Goal: Task Accomplishment & Management: Use online tool/utility

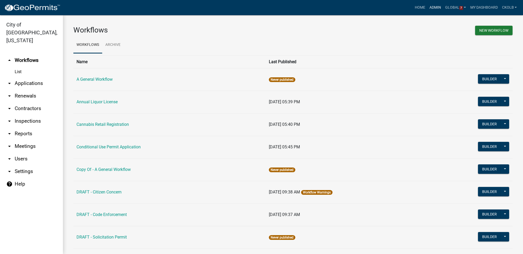
click at [439, 10] on link "Admin" at bounding box center [435, 8] width 16 height 10
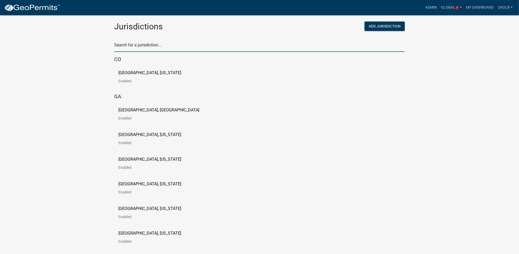
click at [138, 47] on input "text" at bounding box center [259, 46] width 291 height 11
click at [162, 44] on input "text" at bounding box center [259, 46] width 291 height 11
type input "c"
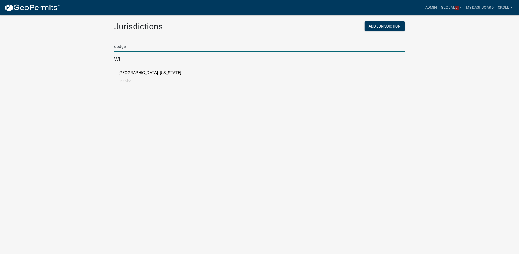
type input "dodge"
click at [143, 71] on p "[GEOGRAPHIC_DATA], [US_STATE]" at bounding box center [149, 73] width 63 height 4
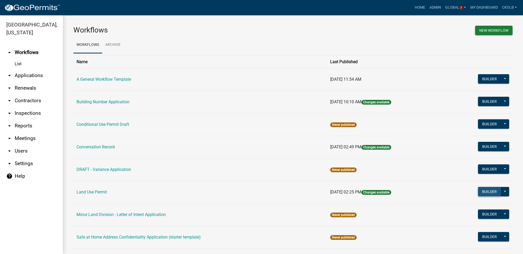
click at [486, 191] on button "Builder" at bounding box center [489, 191] width 23 height 9
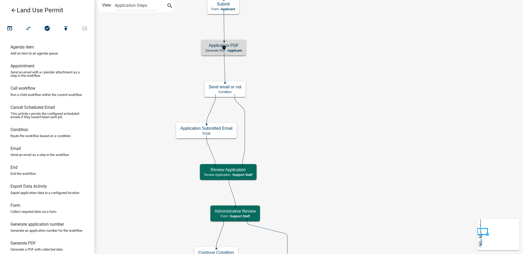
click at [236, 50] on span "Applicant" at bounding box center [235, 51] width 14 height 4
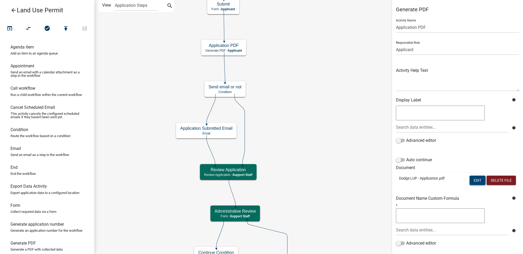
click at [472, 180] on button "Edit" at bounding box center [478, 180] width 16 height 9
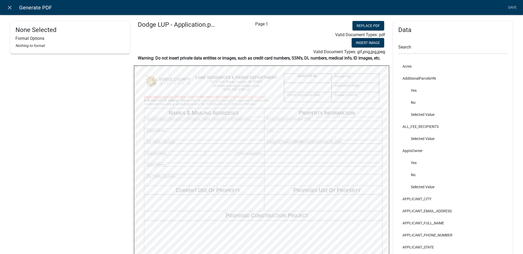
scroll to position [47, 0]
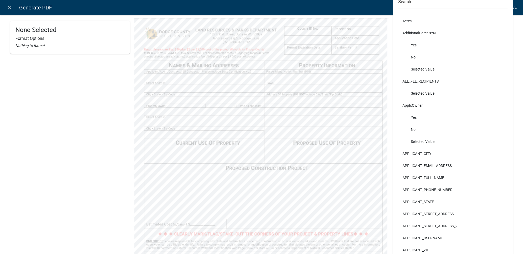
select select
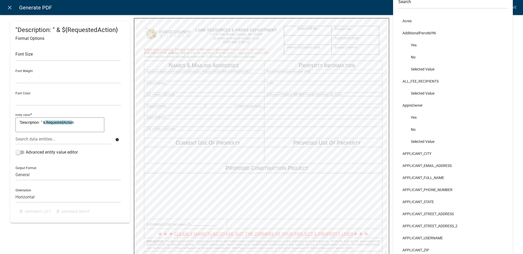
click at [55, 227] on div ""Description: " & ${RequestedAction} Format Options Font Size Font Weight Norma…" at bounding box center [70, 144] width 120 height 341
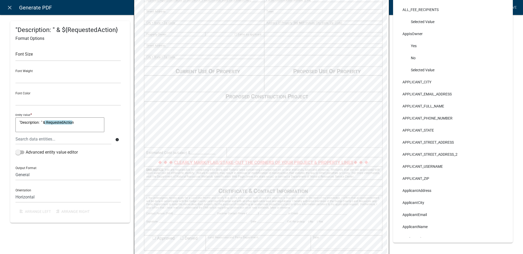
scroll to position [167, 0]
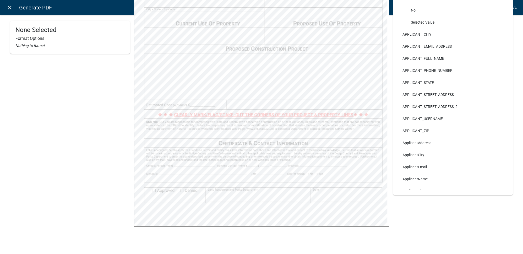
click at [11, 11] on link "close" at bounding box center [9, 7] width 11 height 11
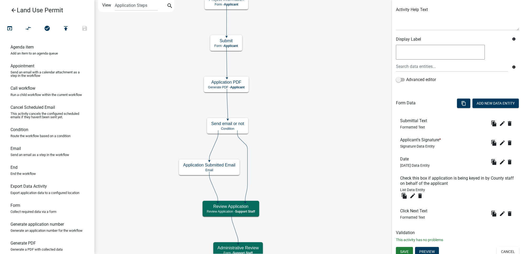
scroll to position [64, 0]
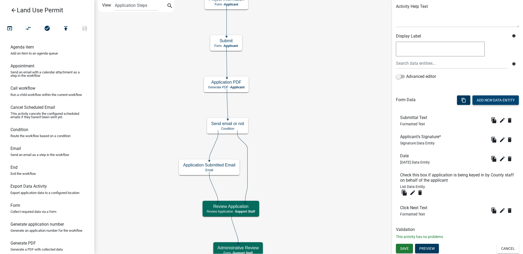
click at [481, 97] on button "Add New Data Entity" at bounding box center [496, 99] width 46 height 9
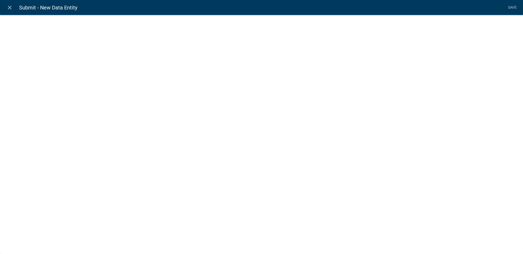
select select
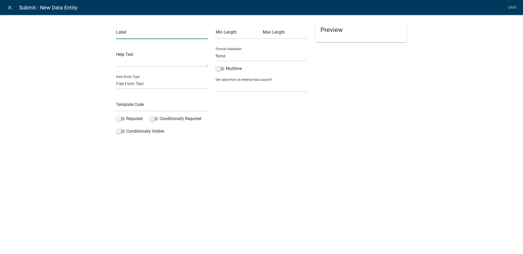
click at [137, 33] on input "text" at bounding box center [162, 33] width 92 height 11
type input "Contact Person"
click at [133, 104] on input "text" at bounding box center [162, 106] width 92 height 11
type input "ContactName"
click at [123, 119] on span at bounding box center [120, 119] width 9 height 4
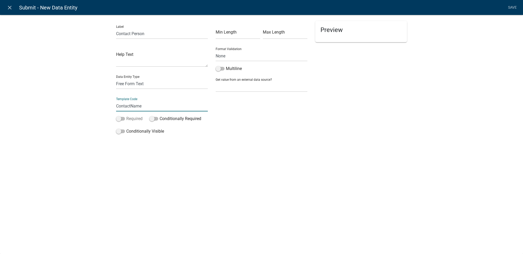
click at [126, 116] on input "Required" at bounding box center [126, 116] width 0 height 0
click at [513, 8] on link "Save" at bounding box center [512, 8] width 13 height 10
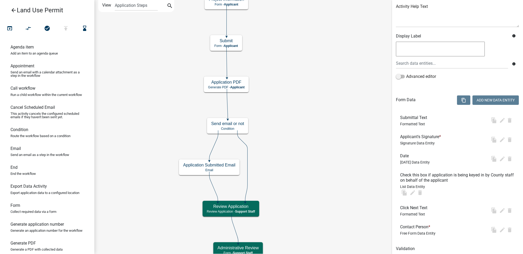
scroll to position [0, 0]
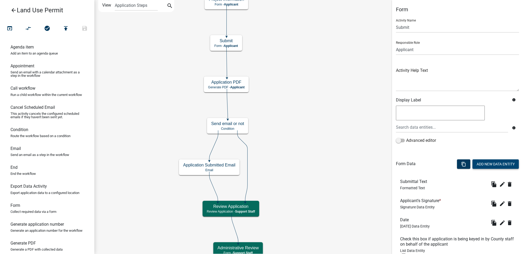
click at [496, 166] on button "Add New Data Entity" at bounding box center [496, 163] width 46 height 9
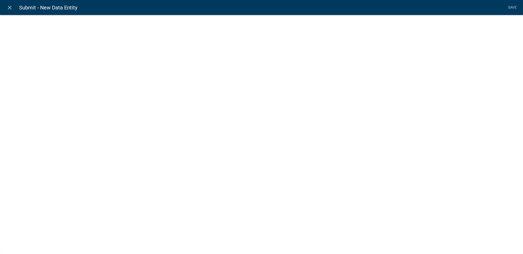
select select
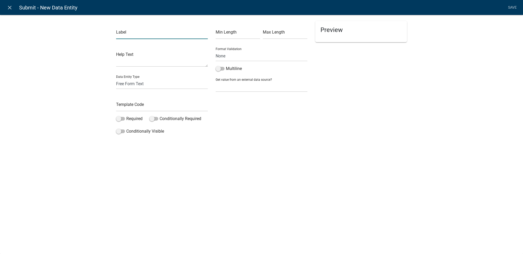
click at [132, 31] on input "text" at bounding box center [162, 33] width 92 height 11
type input "Contact Daytime Phone Number"
click at [220, 55] on select "None Email PhoneNumber" at bounding box center [262, 56] width 92 height 11
select select "1"
click at [216, 51] on select "None Email PhoneNumber" at bounding box center [262, 56] width 92 height 11
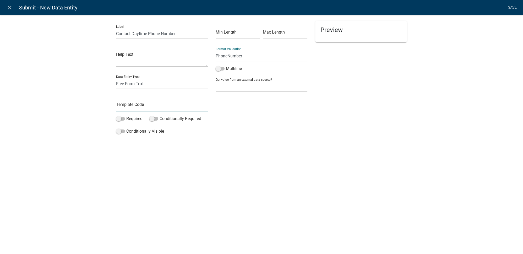
click at [145, 105] on input "text" at bounding box center [162, 106] width 92 height 11
type input "ContactPhone"
click at [242, 123] on div "Min Length Max Length Format Validation None Email PhoneNumber Multiline Get va…" at bounding box center [262, 79] width 100 height 116
click at [123, 118] on span at bounding box center [120, 119] width 9 height 4
click at [126, 116] on input "Required" at bounding box center [126, 116] width 0 height 0
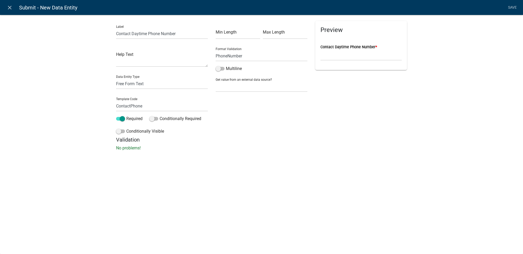
click at [283, 140] on h5 "Validation" at bounding box center [261, 140] width 291 height 6
click at [509, 7] on link "Save" at bounding box center [512, 8] width 13 height 10
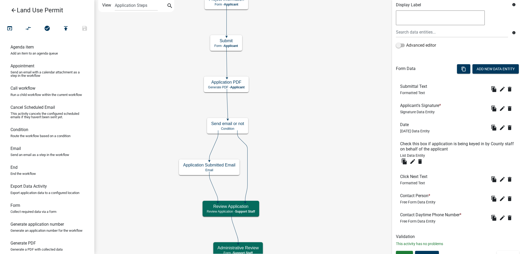
scroll to position [102, 0]
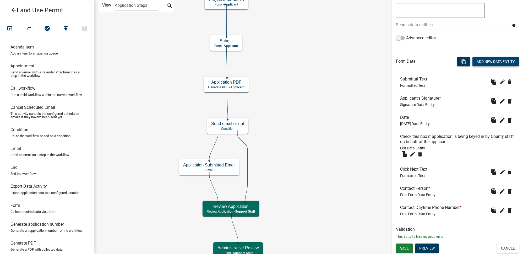
click at [492, 60] on button "Add New Data Entity" at bounding box center [496, 61] width 46 height 9
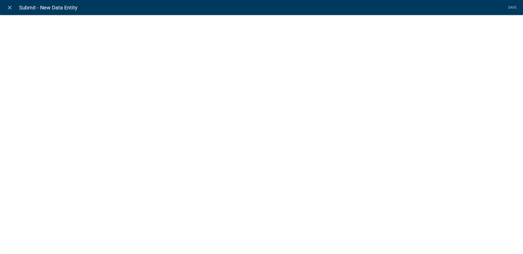
select select
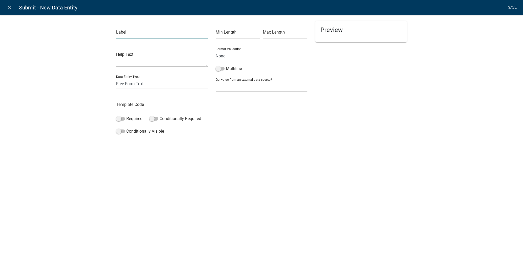
click at [164, 32] on input "text" at bounding box center [162, 33] width 92 height 11
type input "Contact Email"
click at [133, 108] on input "text" at bounding box center [162, 106] width 92 height 11
type input "Contact Email"
click at [265, 128] on div "Min Length Max Length Format Validation None Email PhoneNumber Multiline Get va…" at bounding box center [262, 79] width 100 height 116
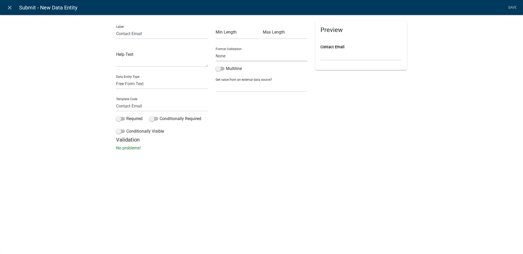
drag, startPoint x: 234, startPoint y: 53, endPoint x: 234, endPoint y: 57, distance: 3.8
click at [234, 53] on select "None Email PhoneNumber" at bounding box center [262, 56] width 92 height 11
select select "0"
click at [216, 51] on select "None Email PhoneNumber" at bounding box center [262, 56] width 92 height 11
click at [281, 143] on h5 "Validation" at bounding box center [261, 140] width 291 height 6
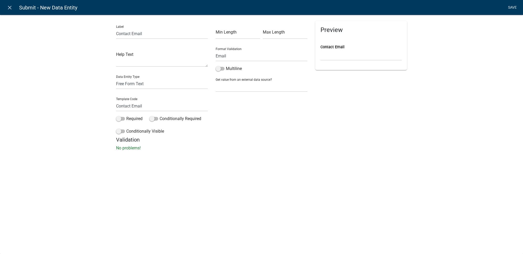
click at [514, 8] on link "Save" at bounding box center [512, 8] width 13 height 10
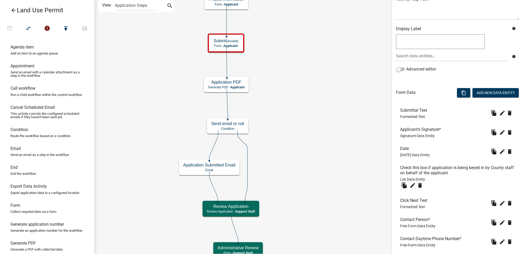
scroll to position [122, 0]
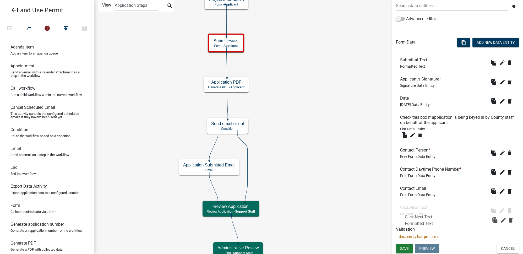
drag, startPoint x: 414, startPoint y: 151, endPoint x: 412, endPoint y: 208, distance: 57.2
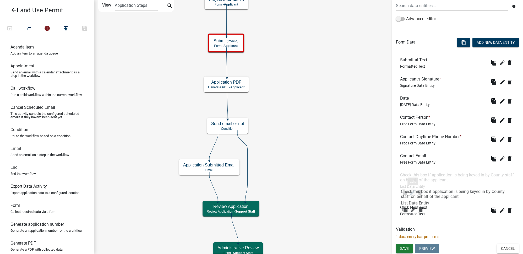
drag, startPoint x: 412, startPoint y: 120, endPoint x: 413, endPoint y: 194, distance: 75.0
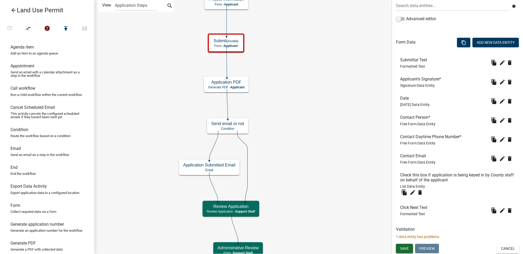
click at [407, 248] on span "Save" at bounding box center [404, 248] width 9 height 4
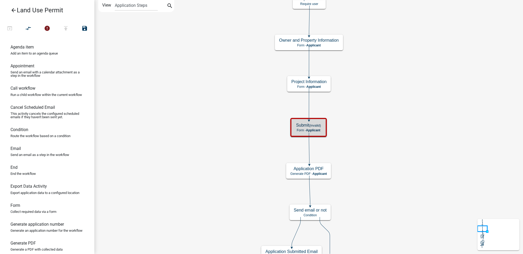
scroll to position [0, 0]
click at [324, 126] on div "Submit (invalid) Form - Applicant" at bounding box center [308, 128] width 33 height 16
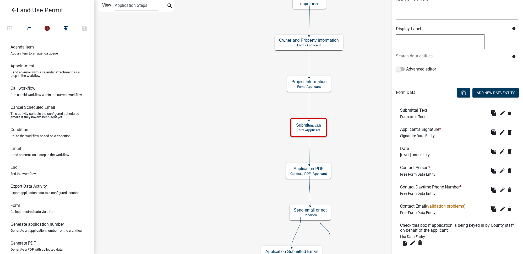
scroll to position [122, 0]
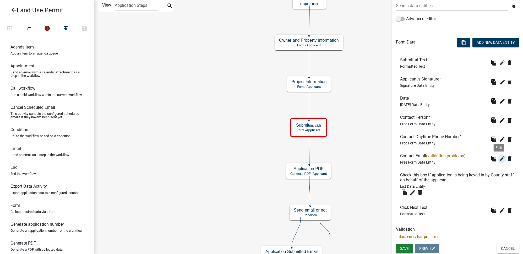
click at [500, 158] on icon "edit" at bounding box center [502, 158] width 6 height 6
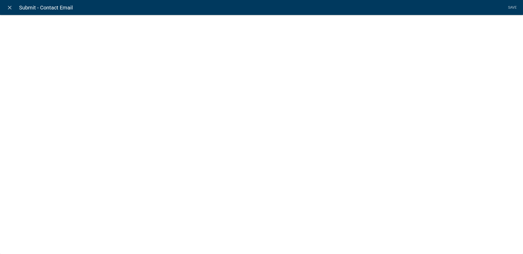
select select "0"
select select
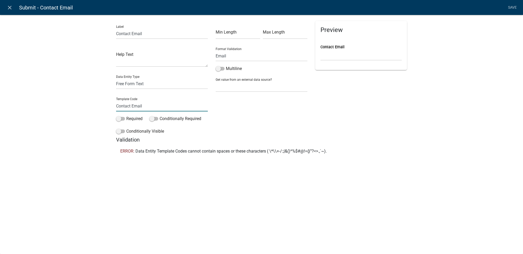
click at [133, 107] on input "Contact Email" at bounding box center [162, 106] width 92 height 11
type input "ContactEmail"
drag, startPoint x: 523, startPoint y: 109, endPoint x: 508, endPoint y: 77, distance: 35.1
click at [523, 108] on div "Label Contact Email Help Text Data Entity Type Free Form Text Document Display …" at bounding box center [261, 87] width 523 height 162
click at [512, 7] on link "Save" at bounding box center [512, 8] width 13 height 10
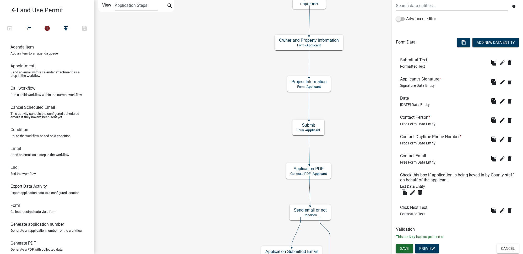
click at [405, 249] on span "Save" at bounding box center [404, 248] width 9 height 4
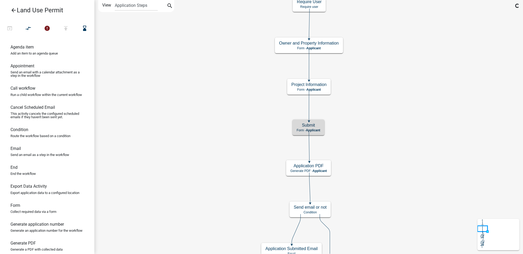
scroll to position [0, 0]
click at [323, 130] on div "Submit Form - Applicant" at bounding box center [308, 128] width 32 height 16
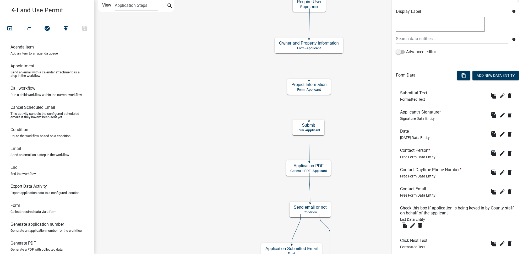
scroll to position [95, 0]
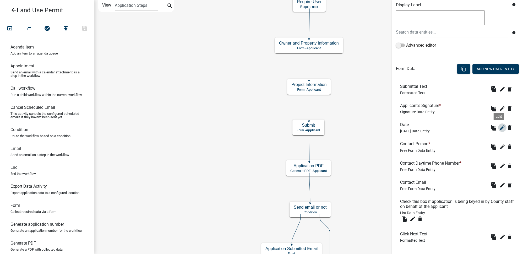
click at [498, 131] on button "edit" at bounding box center [502, 127] width 8 height 8
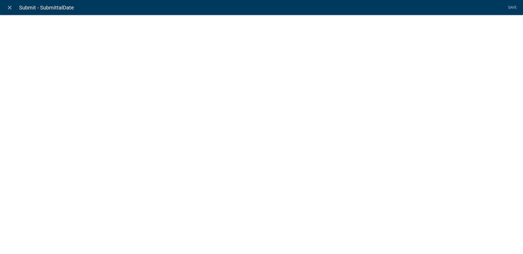
select select "[DATE]"
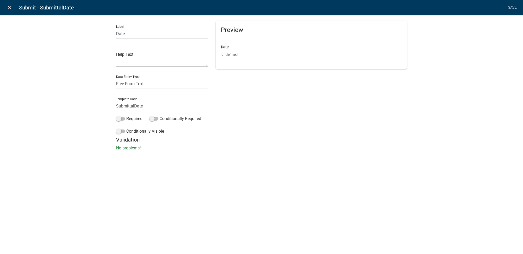
click at [12, 9] on icon "close" at bounding box center [10, 7] width 6 height 6
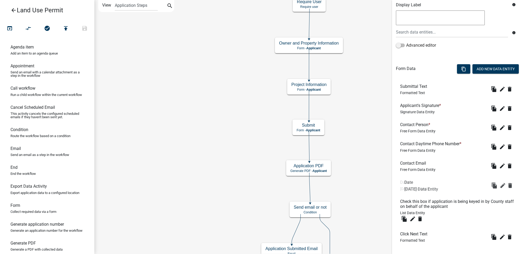
drag, startPoint x: 406, startPoint y: 125, endPoint x: 410, endPoint y: 186, distance: 60.7
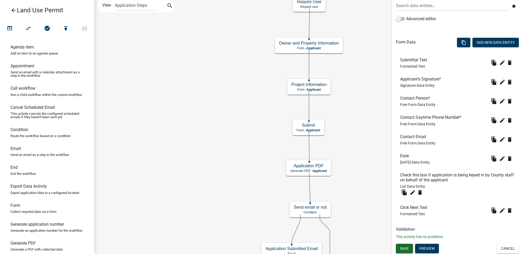
click at [408, 247] on span "Save" at bounding box center [404, 248] width 9 height 4
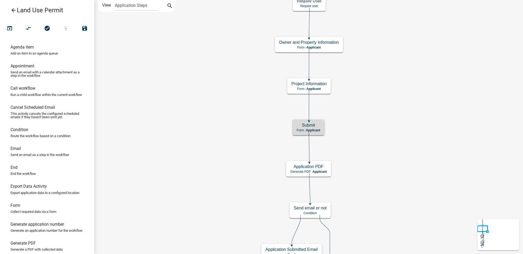
scroll to position [0, 0]
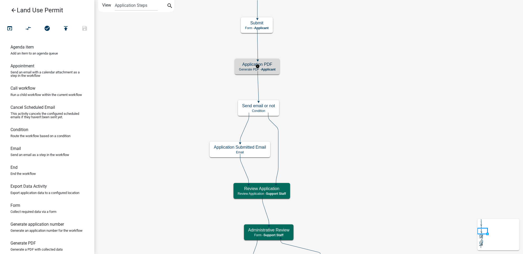
click at [272, 67] on div "Application PDF Generate PDF - Applicant" at bounding box center [257, 67] width 45 height 16
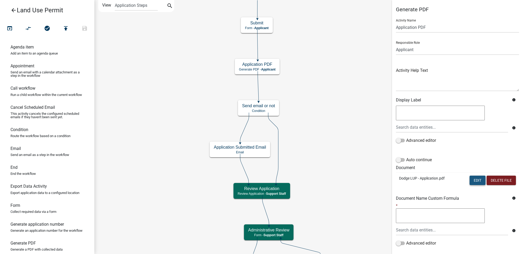
click at [472, 180] on button "Edit" at bounding box center [478, 180] width 16 height 9
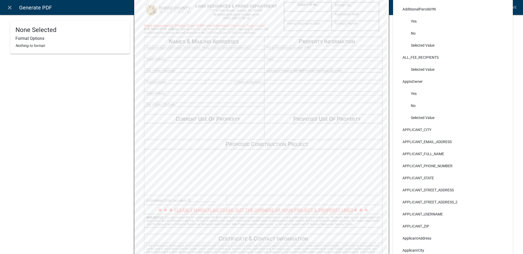
scroll to position [24, 0]
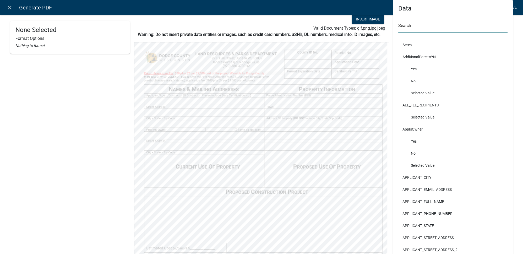
click at [428, 26] on input "text" at bounding box center [452, 27] width 109 height 11
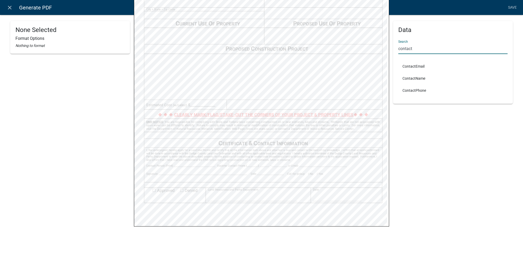
scroll to position [171, 0]
type input "contact"
select select
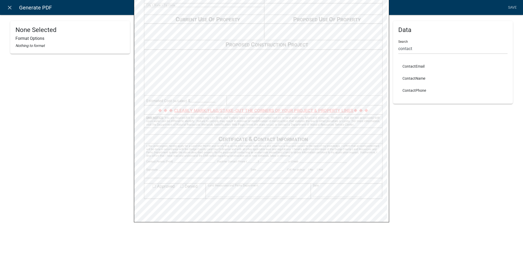
select select
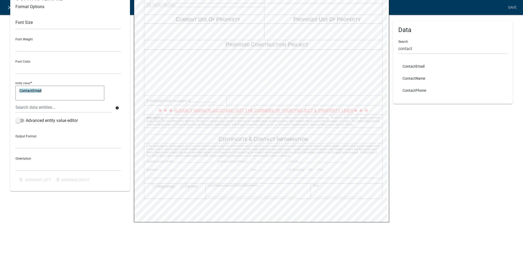
select select
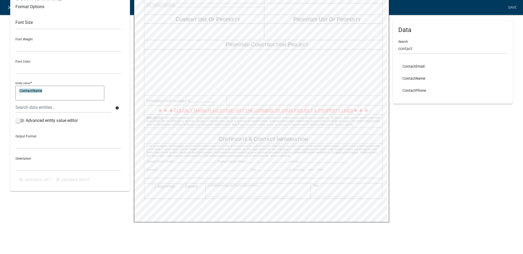
select select
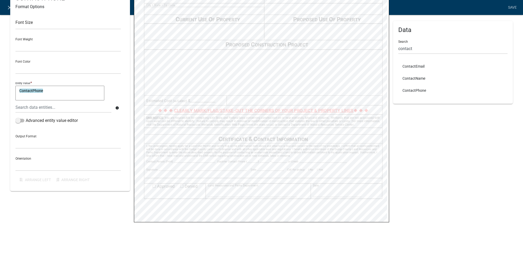
select select
click at [41, 26] on input "text" at bounding box center [67, 24] width 105 height 11
type input "9"
click at [118, 62] on div "Font Color Black Red" at bounding box center [67, 65] width 105 height 18
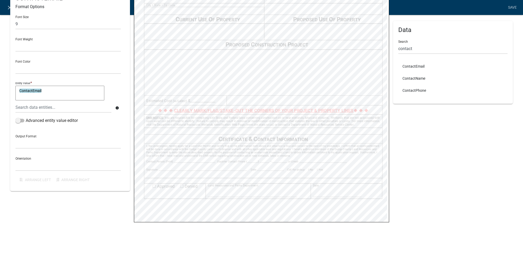
select select
click at [40, 20] on input "text" at bounding box center [67, 24] width 105 height 11
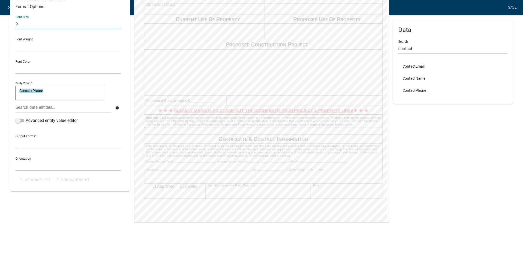
type input "9"
click at [117, 88] on div "ContactPhone ContactPhone" at bounding box center [67, 94] width 105 height 16
select select
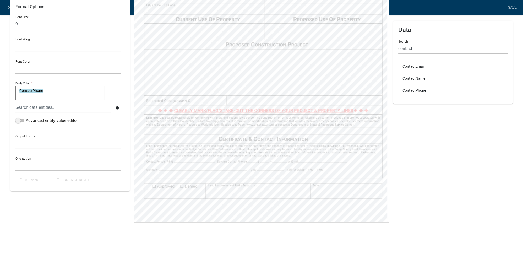
select select
click at [50, 27] on input "text" at bounding box center [67, 24] width 105 height 11
type input "9"
click at [123, 70] on div "Font Size 9 Font Weight Normal Bold Font Color Black Red Entity Value * Contact…" at bounding box center [69, 98] width 109 height 175
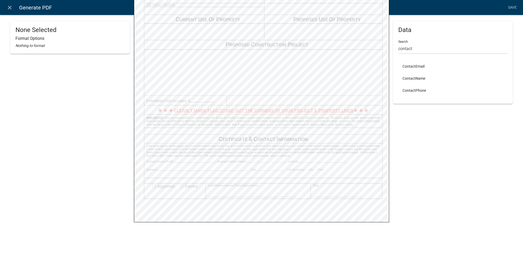
scroll to position [123, 0]
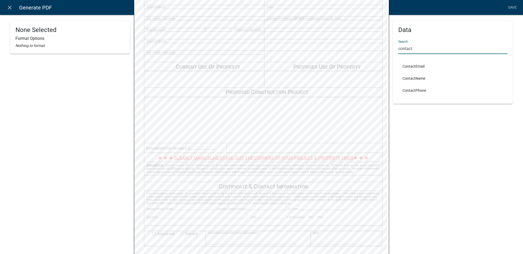
click at [383, 50] on div "None Selected Format Options Nothing to format Dodge LUP - Application.pdf Page…" at bounding box center [261, 94] width 511 height 393
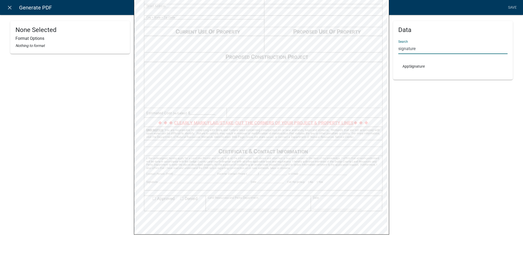
scroll to position [167, 0]
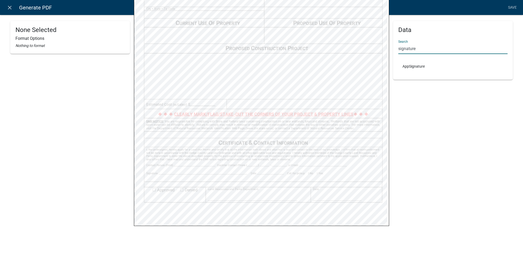
click at [379, 52] on div "None Selected Format Options Nothing to format Dodge LUP - Application.pdf Page…" at bounding box center [261, 50] width 511 height 393
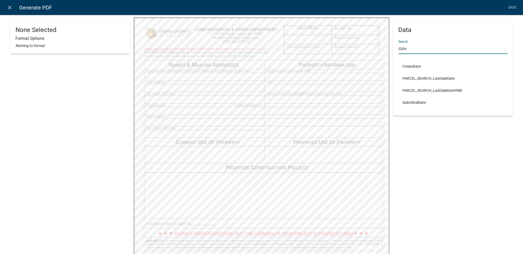
type input "date"
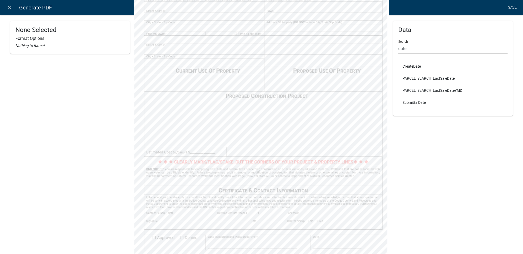
scroll to position [167, 0]
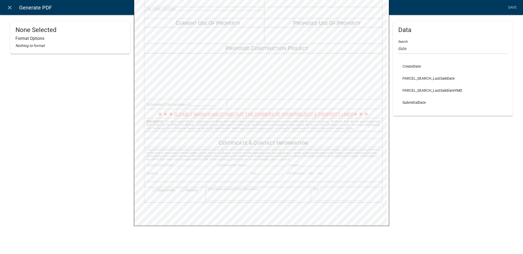
select select
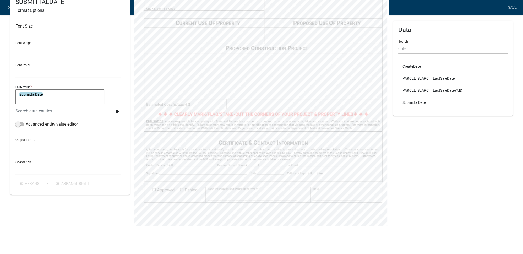
click at [38, 28] on input "text" at bounding box center [67, 27] width 105 height 11
type input "9"
click at [122, 49] on div "Font Size 9 Font Weight Normal Bold Font Color Black Red Entity Value * Submitt…" at bounding box center [69, 102] width 109 height 175
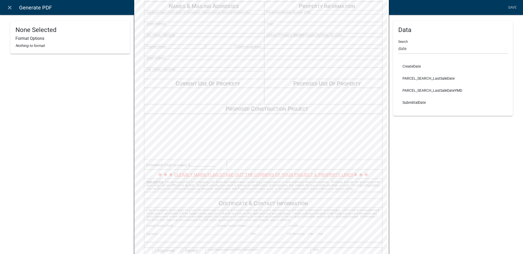
scroll to position [96, 0]
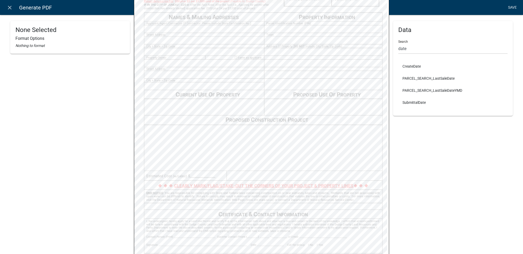
click at [517, 8] on link "Save" at bounding box center [512, 8] width 13 height 10
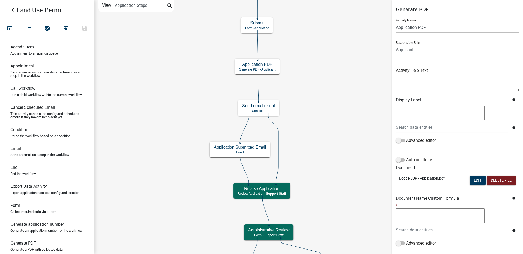
scroll to position [32, 0]
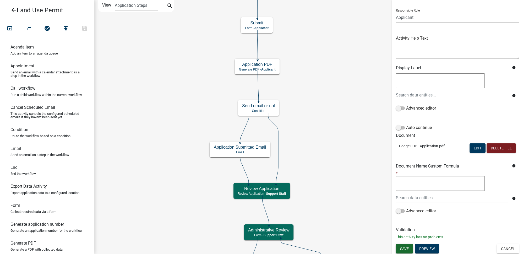
click at [405, 248] on span "Save" at bounding box center [404, 248] width 9 height 4
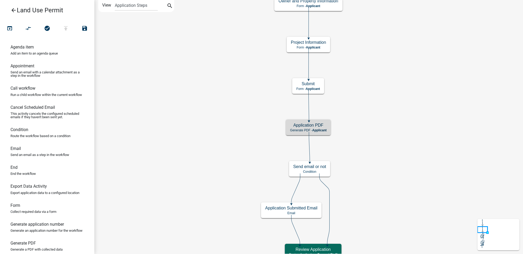
scroll to position [0, 0]
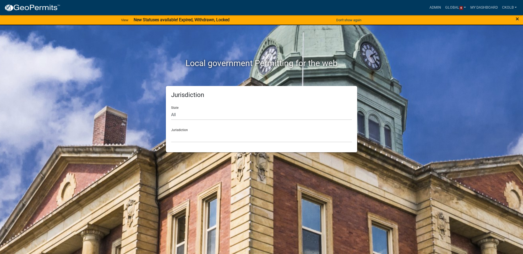
click at [518, 19] on span "×" at bounding box center [517, 18] width 3 height 7
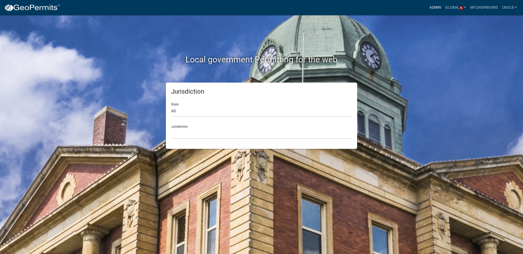
drag, startPoint x: 436, startPoint y: 9, endPoint x: 422, endPoint y: 13, distance: 14.5
click at [436, 9] on link "Admin" at bounding box center [435, 8] width 16 height 10
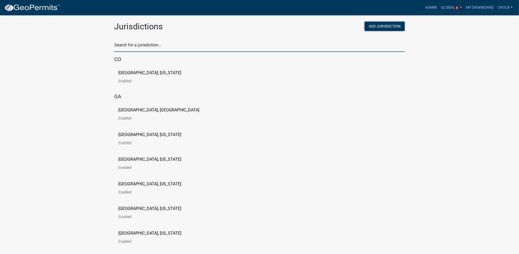
click at [156, 45] on input "text" at bounding box center [259, 46] width 291 height 11
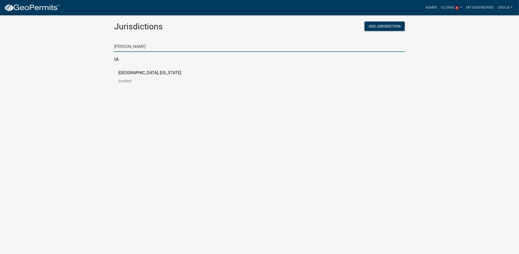
type input "johnson"
click at [134, 77] on link "Johnson County, Iowa Enabled" at bounding box center [153, 79] width 71 height 16
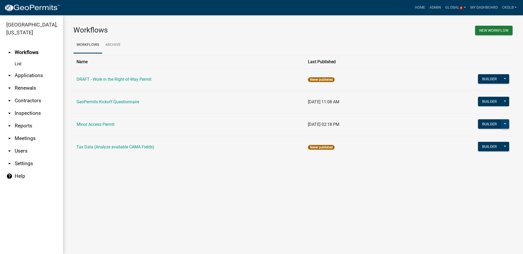
click at [506, 123] on button at bounding box center [505, 123] width 8 height 9
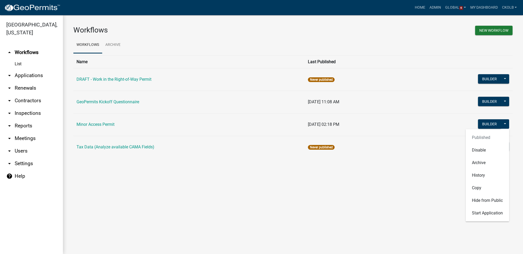
click at [383, 193] on main "Workflows New Workflow Workflows Archive Name Last Published DRAFT - Work in th…" at bounding box center [293, 134] width 460 height 239
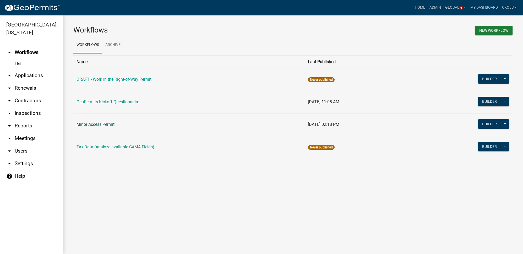
click at [98, 125] on link "Minor Access Permit" at bounding box center [96, 124] width 38 height 5
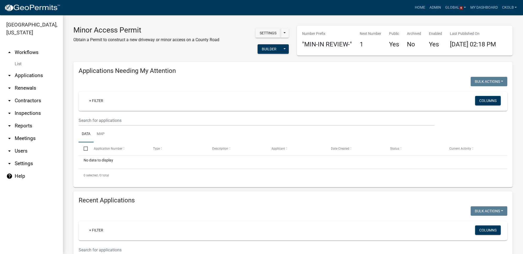
click at [23, 46] on link "arrow_drop_up Workflows" at bounding box center [31, 52] width 63 height 13
